Goal: Obtain resource: Obtain resource

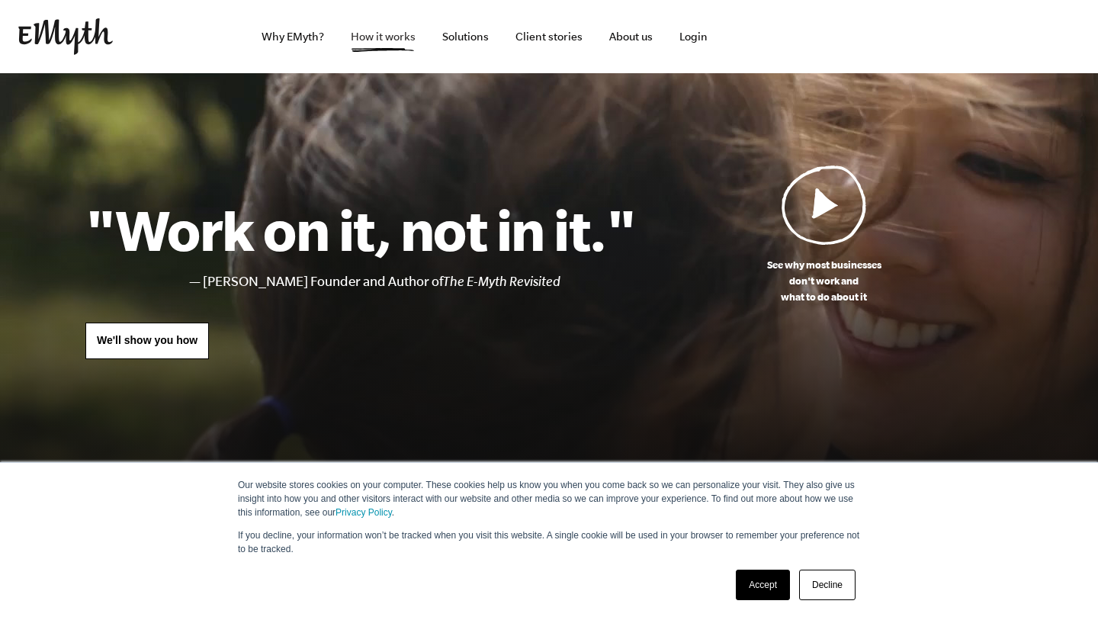
click at [378, 38] on link "How it works" at bounding box center [383, 36] width 89 height 73
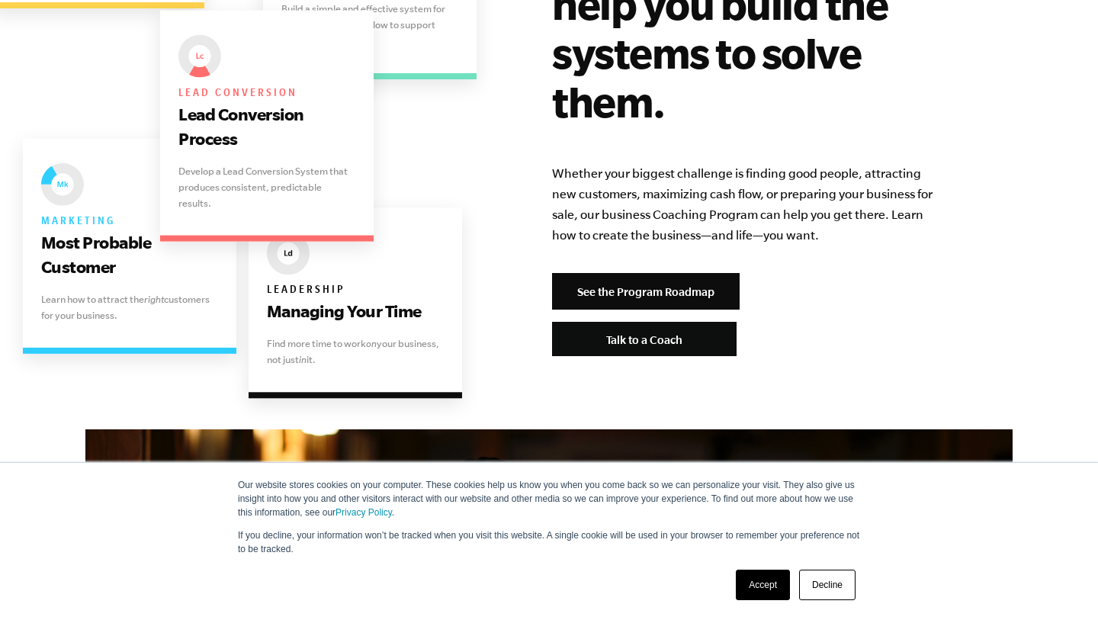
scroll to position [3221, 0]
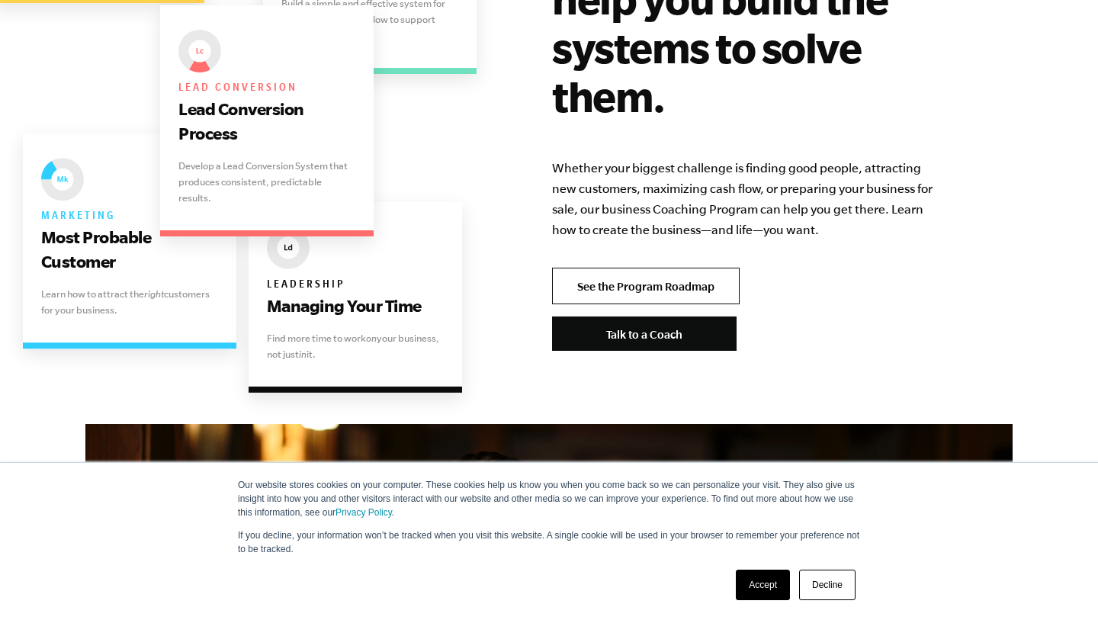
click at [659, 268] on link "See the Program Roadmap" at bounding box center [646, 286] width 188 height 37
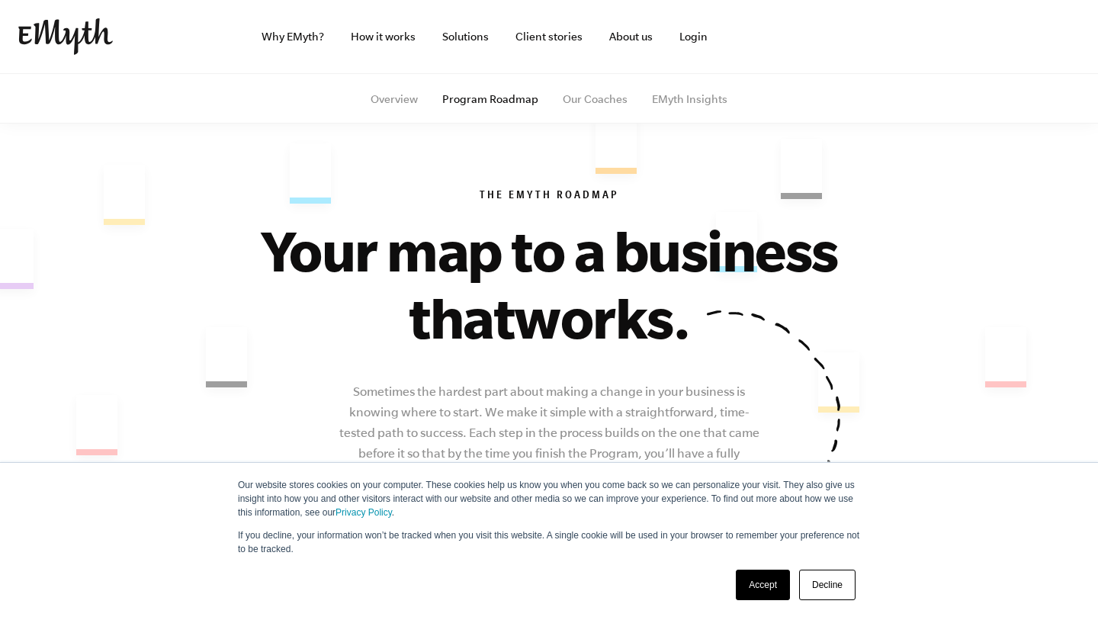
click at [757, 591] on link "Accept" at bounding box center [763, 585] width 54 height 31
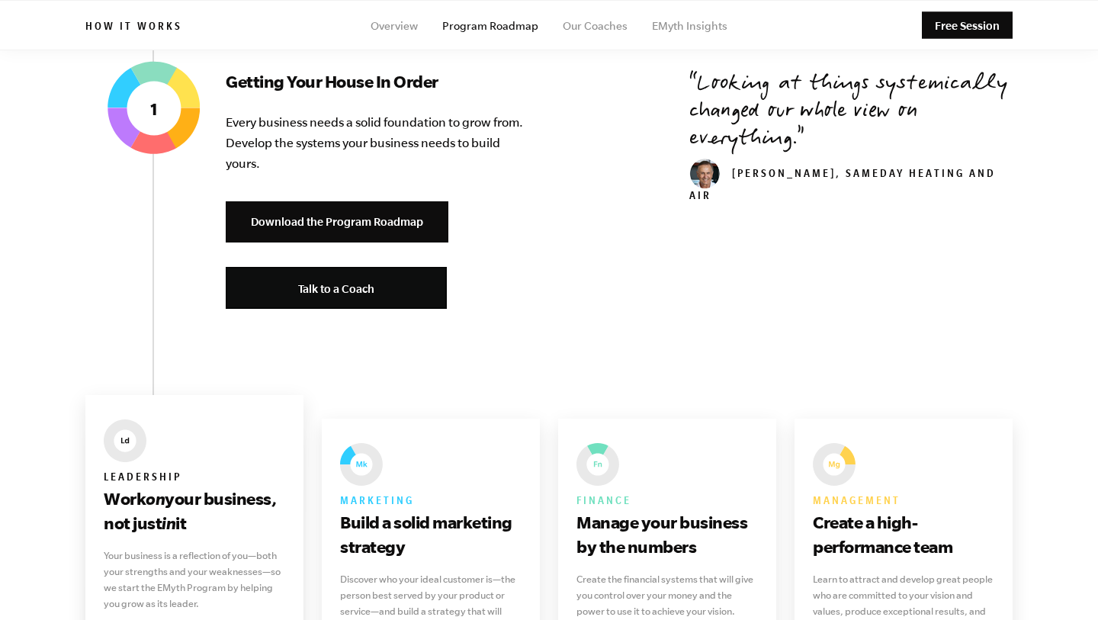
scroll to position [624, 0]
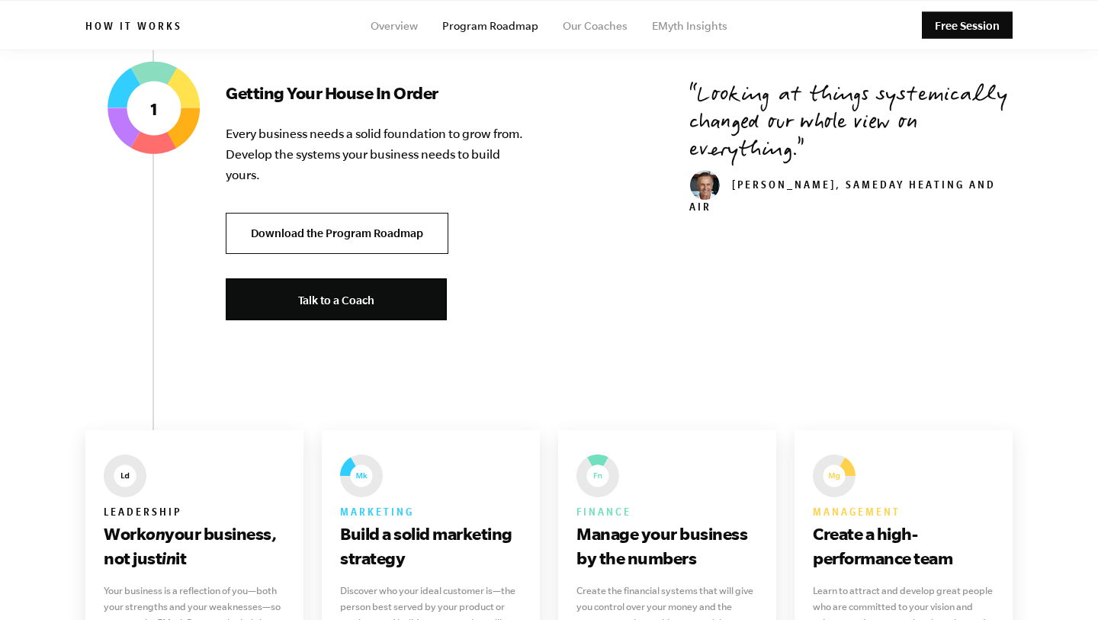
click at [344, 230] on link "Download the Program Roadmap" at bounding box center [337, 234] width 223 height 42
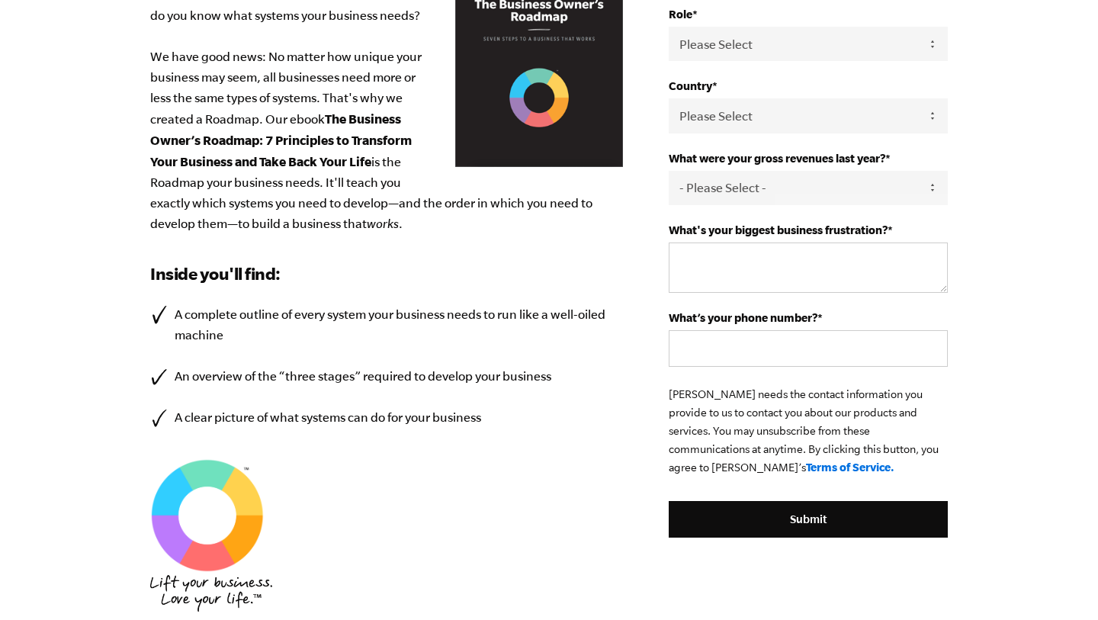
scroll to position [388, 0]
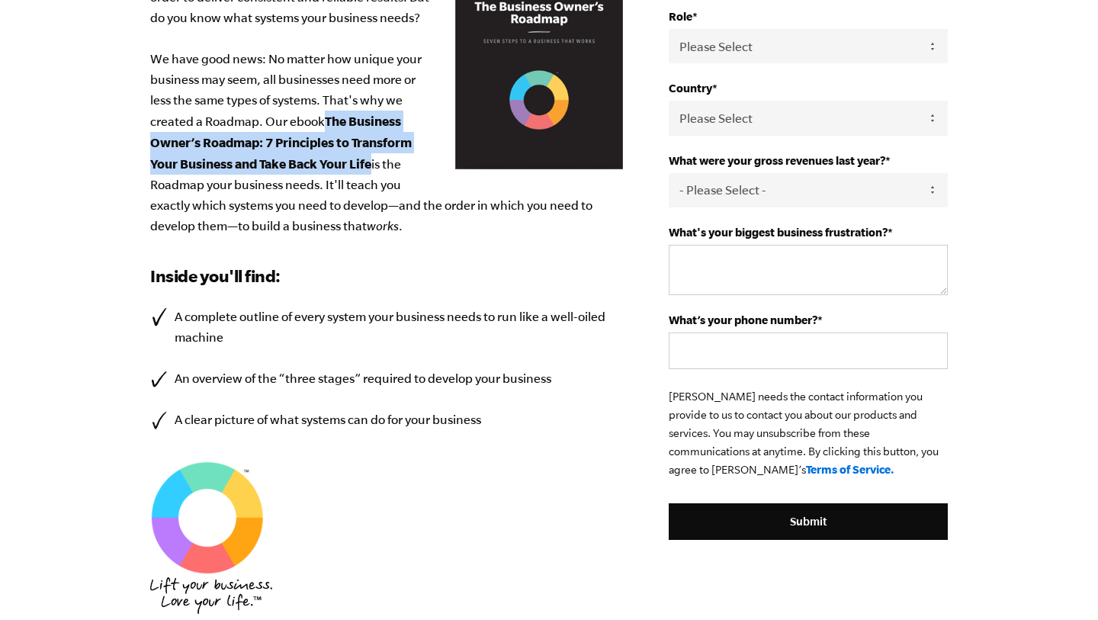
drag, startPoint x: 326, startPoint y: 119, endPoint x: 373, endPoint y: 166, distance: 65.8
click at [373, 166] on p "We all know that a business needs systems in order to deliver consistent and re…" at bounding box center [386, 101] width 473 height 270
copy b "The Business Owner’s Roadmap: 7 Principles to Transform Your Business and Take …"
